Goal: Task Accomplishment & Management: Complete application form

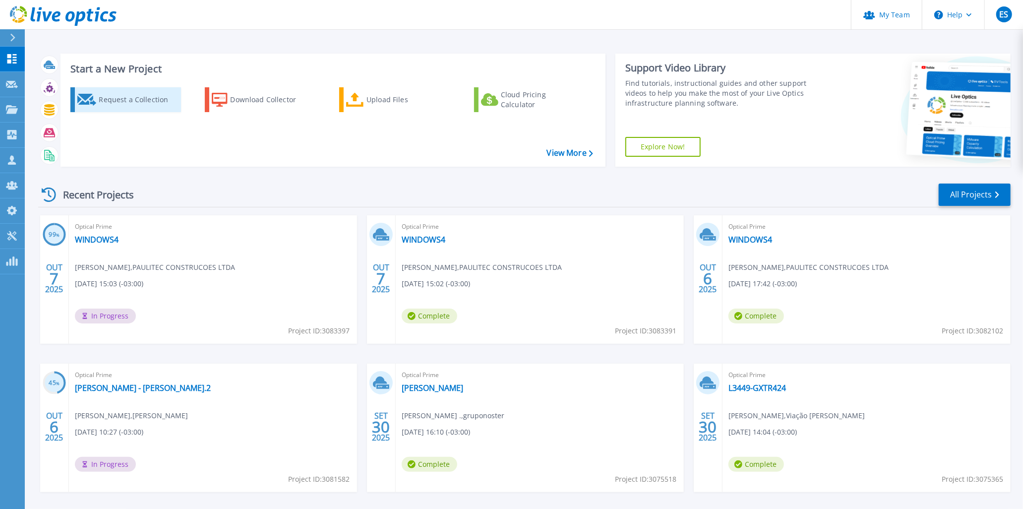
click at [108, 106] on div "Request a Collection" at bounding box center [138, 100] width 79 height 20
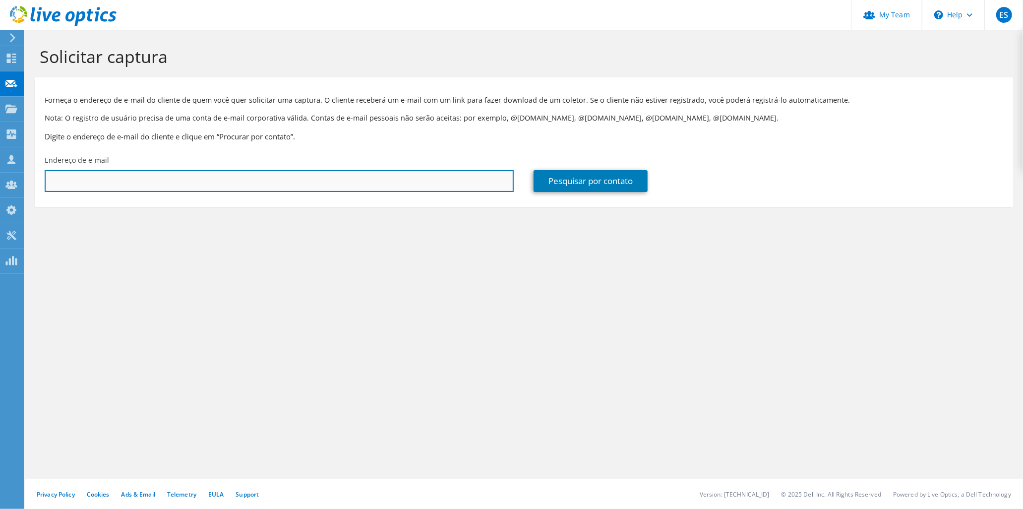
click at [158, 179] on input "text" at bounding box center [279, 181] width 469 height 22
paste input "[EMAIL_ADDRESS][DOMAIN_NAME]"
type input "[EMAIL_ADDRESS][DOMAIN_NAME]"
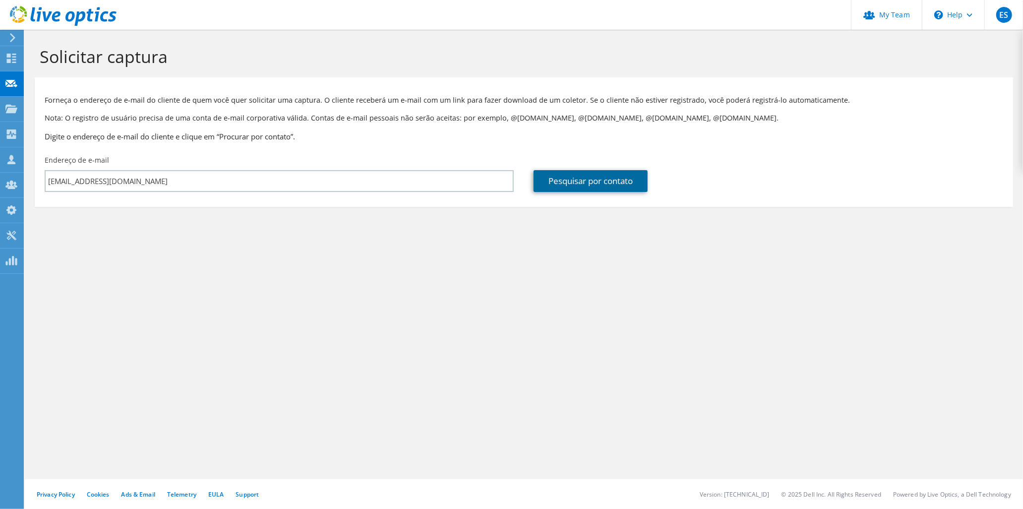
click at [554, 185] on link "Pesquisar por contato" at bounding box center [591, 181] width 114 height 22
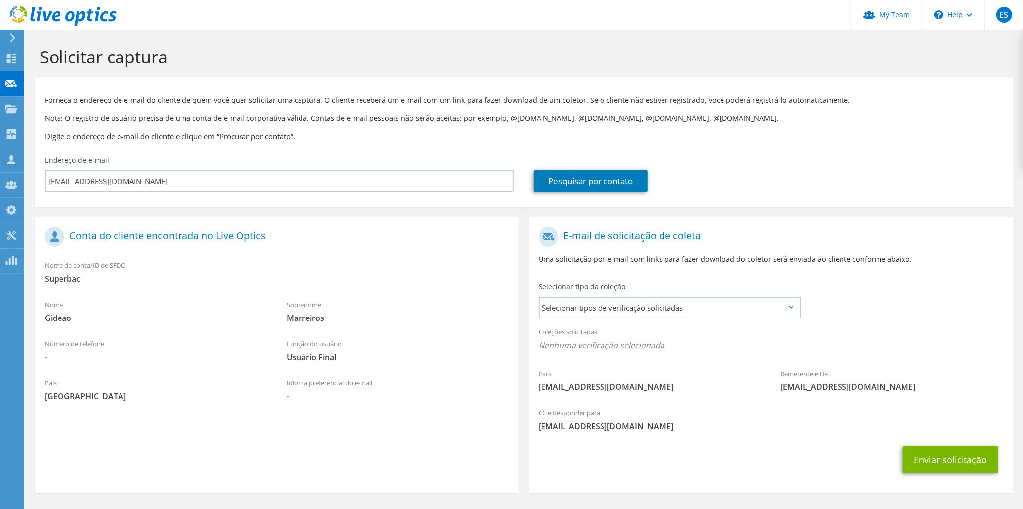
click at [715, 319] on div "Selecionar tipo da coleção Selecionar tipos de verificação solicitadas Server V…" at bounding box center [670, 299] width 283 height 45
click at [714, 313] on span "Selecionar tipos de verificação solicitadas" at bounding box center [670, 308] width 260 height 20
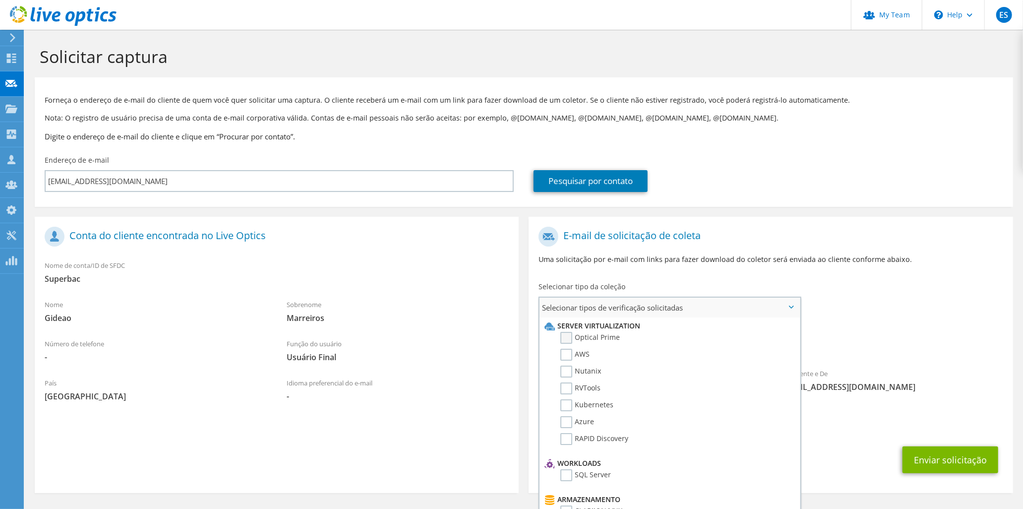
click at [612, 336] on label "Optical Prime" at bounding box center [591, 338] width 60 height 12
click at [0, 0] on input "Optical Prime" at bounding box center [0, 0] width 0 height 0
click at [939, 460] on button "Enviar solicitação" at bounding box center [951, 462] width 96 height 27
